Goal: Find specific page/section: Find specific page/section

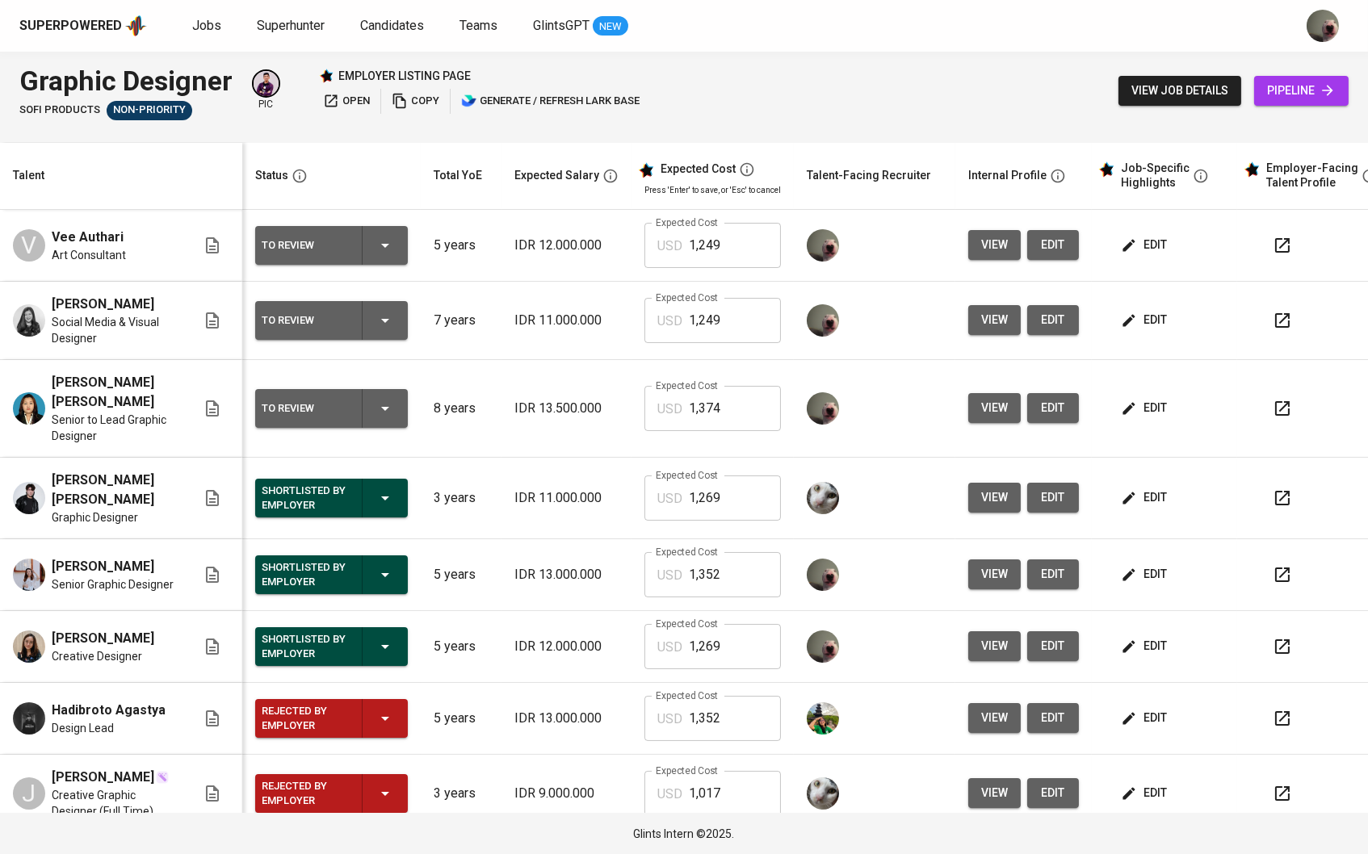
click at [224, 24] on div "Jobs Superhunter Candidates Teams GlintsGPT NEW" at bounding box center [410, 26] width 436 height 20
click at [199, 28] on span "Jobs" at bounding box center [206, 25] width 29 height 15
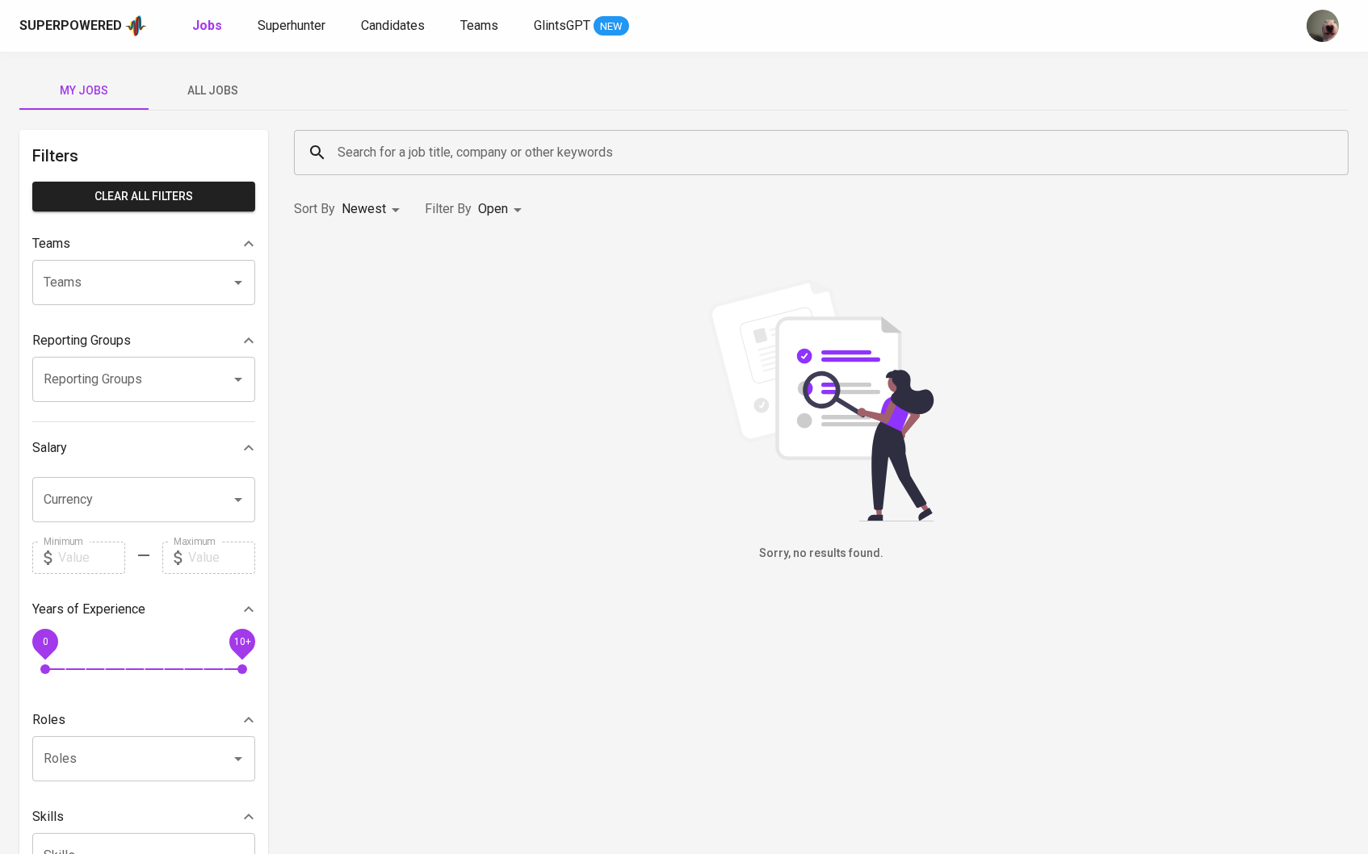
click at [211, 83] on span "All Jobs" at bounding box center [213, 91] width 110 height 20
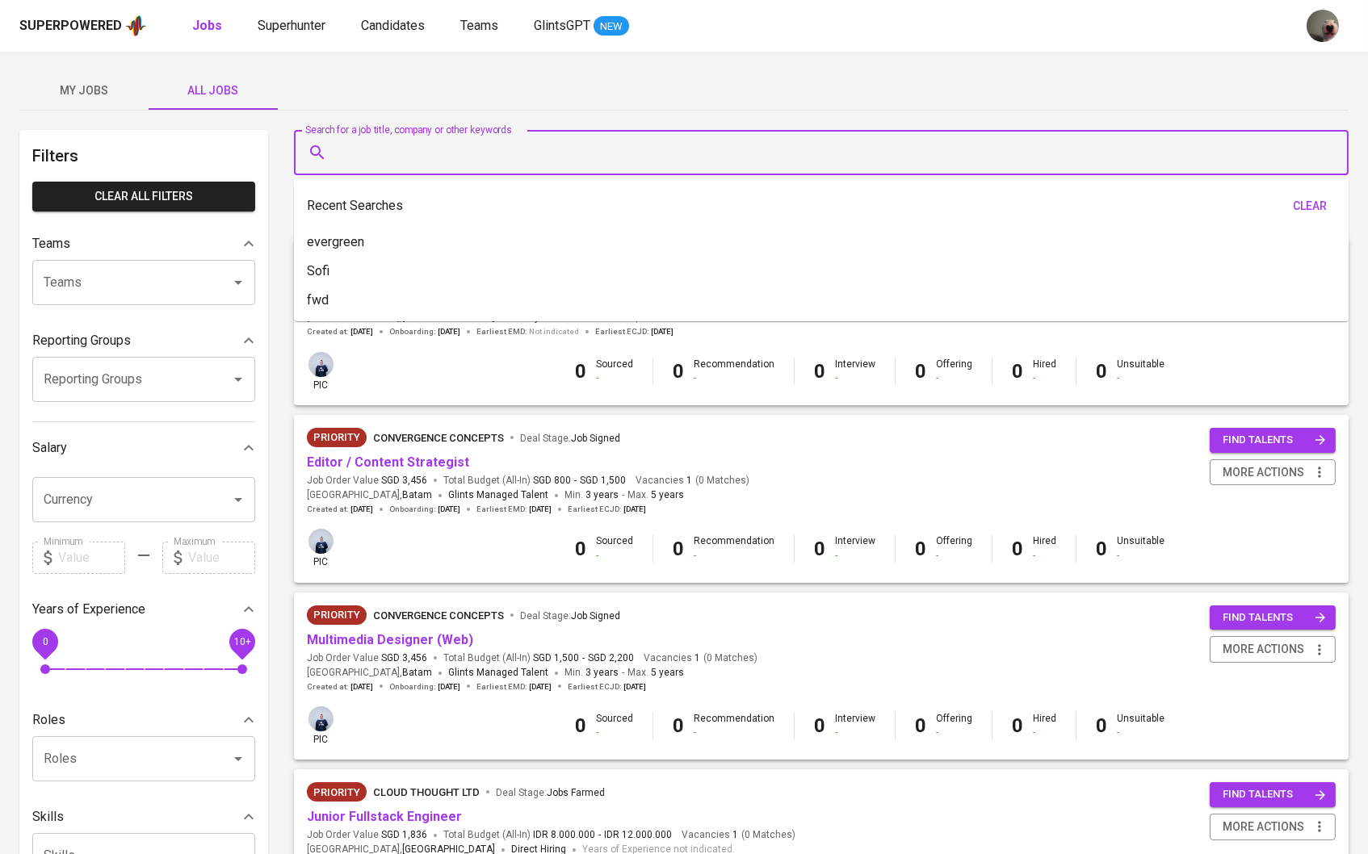
click at [345, 152] on input "Search for a job title, company or other keywords" at bounding box center [826, 152] width 984 height 31
click at [317, 295] on p "fwd" at bounding box center [318, 300] width 22 height 19
type input "fwd"
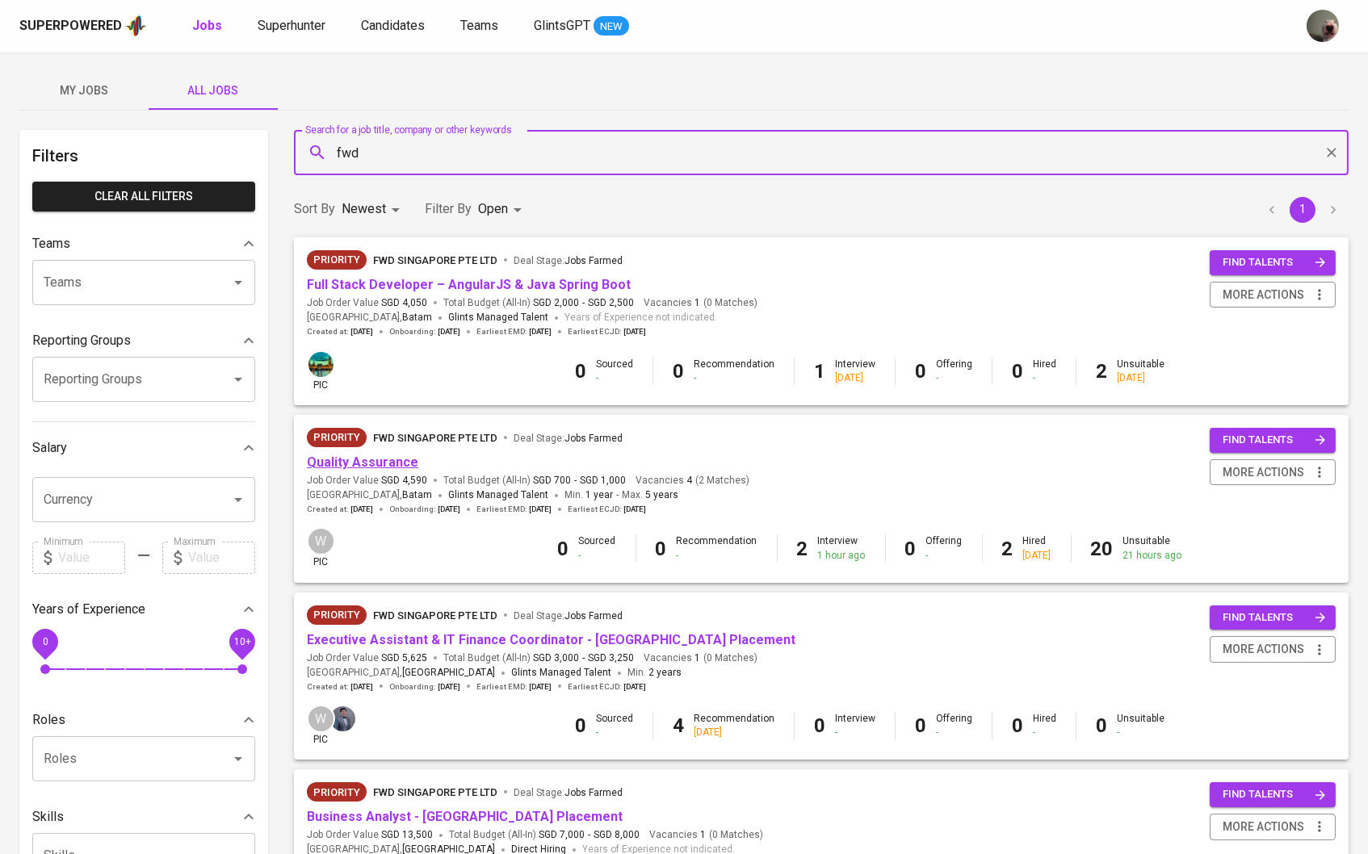
click at [355, 466] on link "Quality Assurance" at bounding box center [362, 462] width 111 height 15
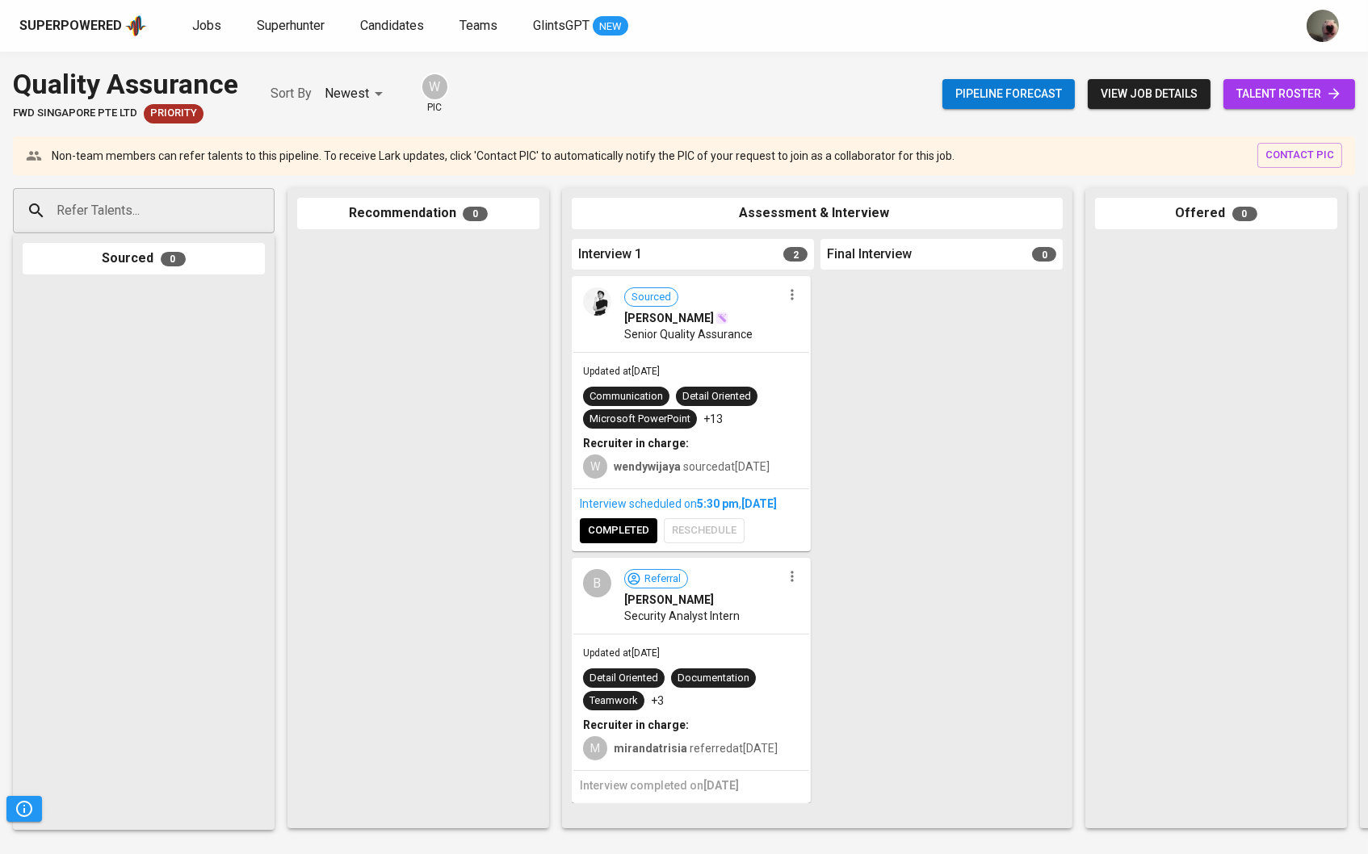
click at [1257, 89] on span "talent roster" at bounding box center [1289, 94] width 106 height 20
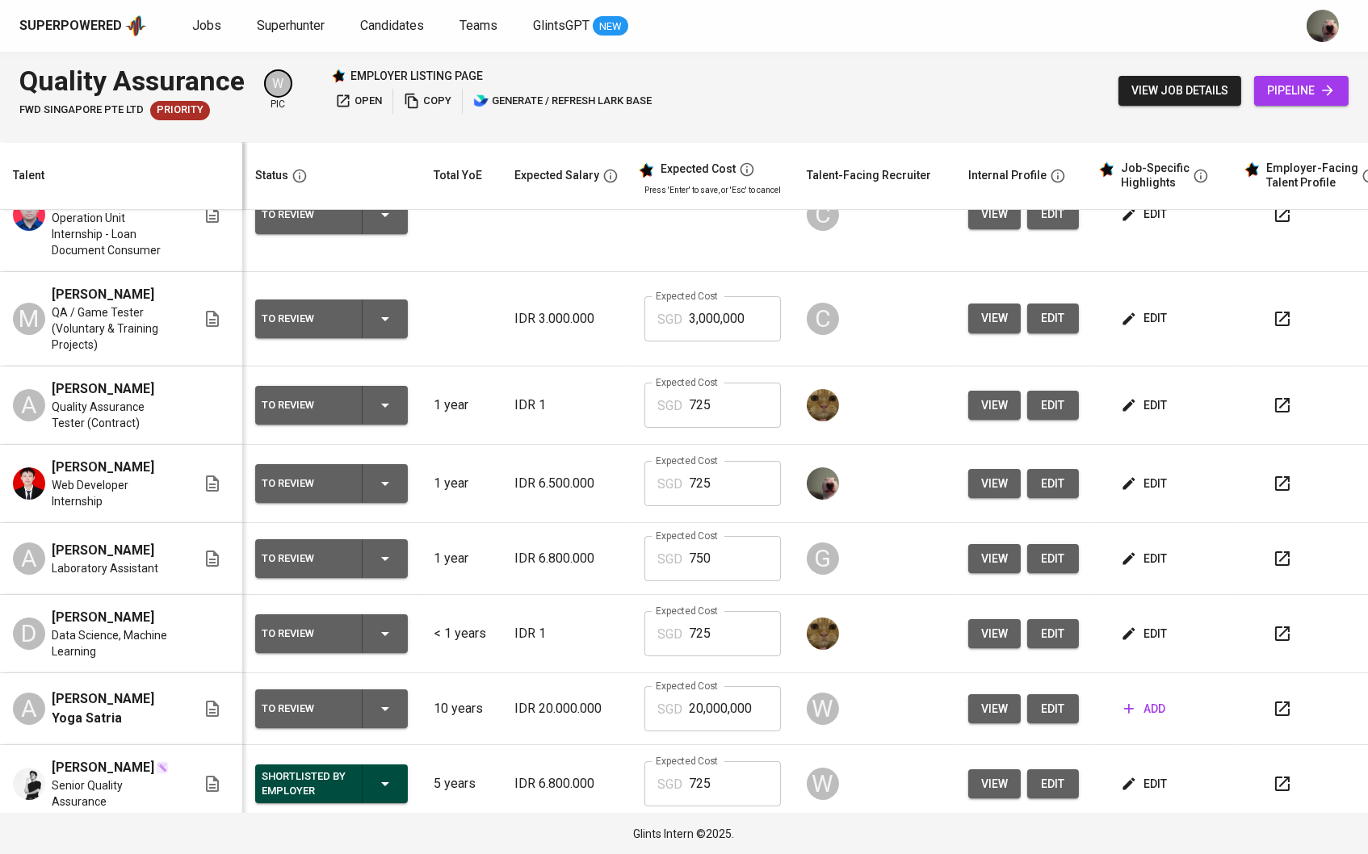
scroll to position [352, 0]
